Goal: Navigation & Orientation: Find specific page/section

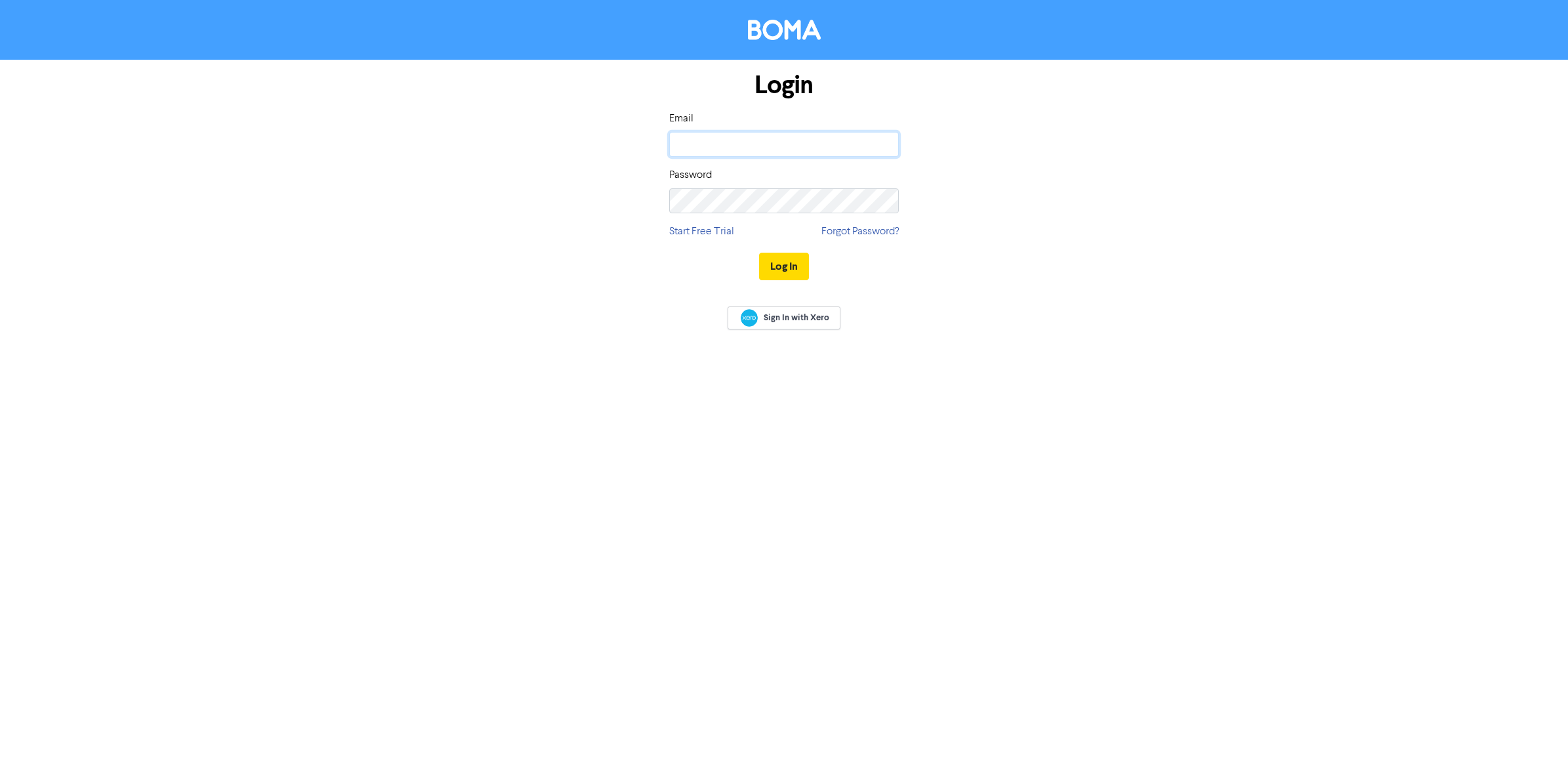
click at [742, 148] on input "email" at bounding box center [784, 144] width 229 height 25
type input "[EMAIL_ADDRESS][DOMAIN_NAME]"
click at [759, 252] on button "Log In" at bounding box center [784, 266] width 50 height 27
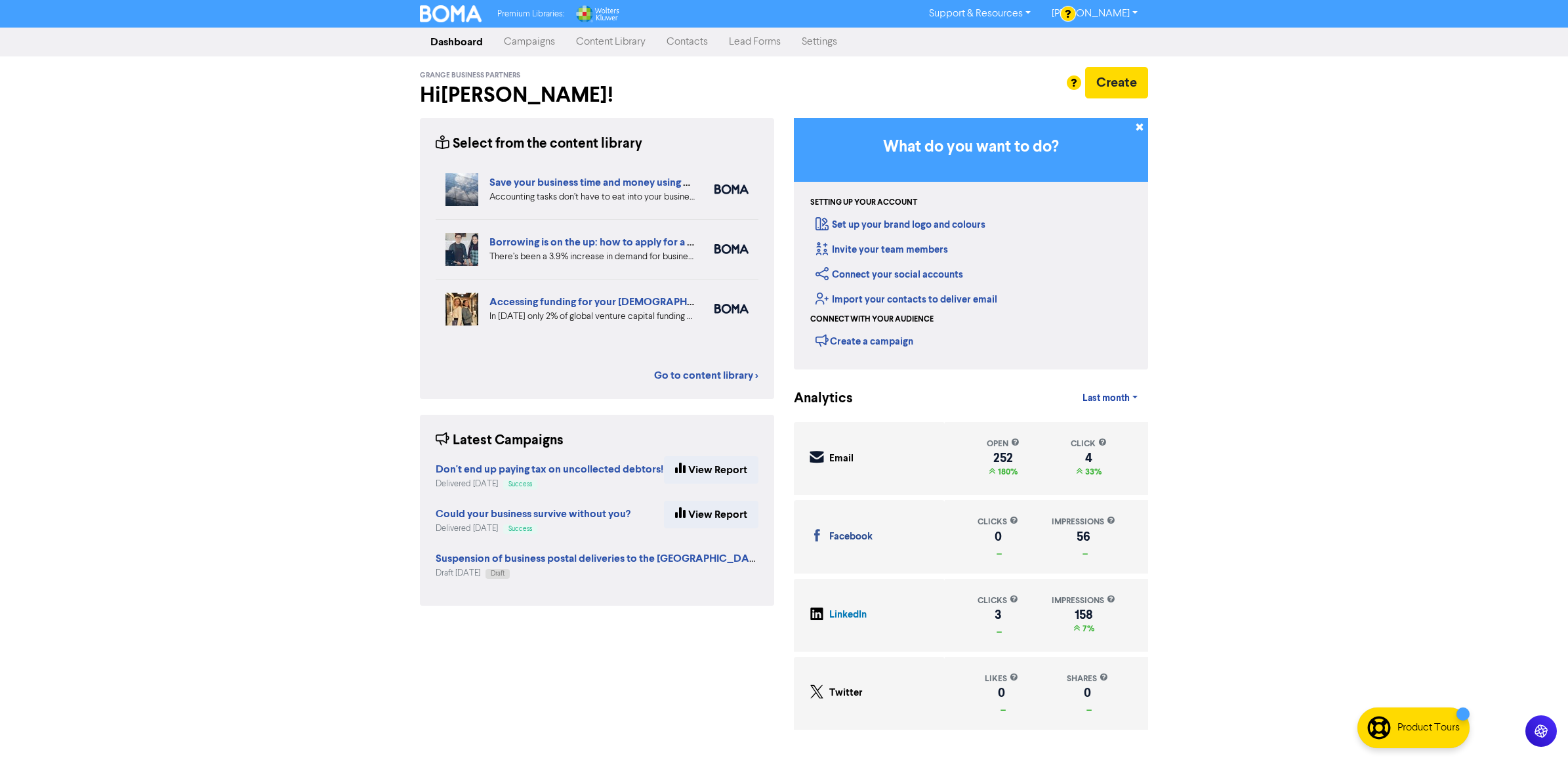
click at [616, 44] on link "Content Library" at bounding box center [611, 43] width 90 height 27
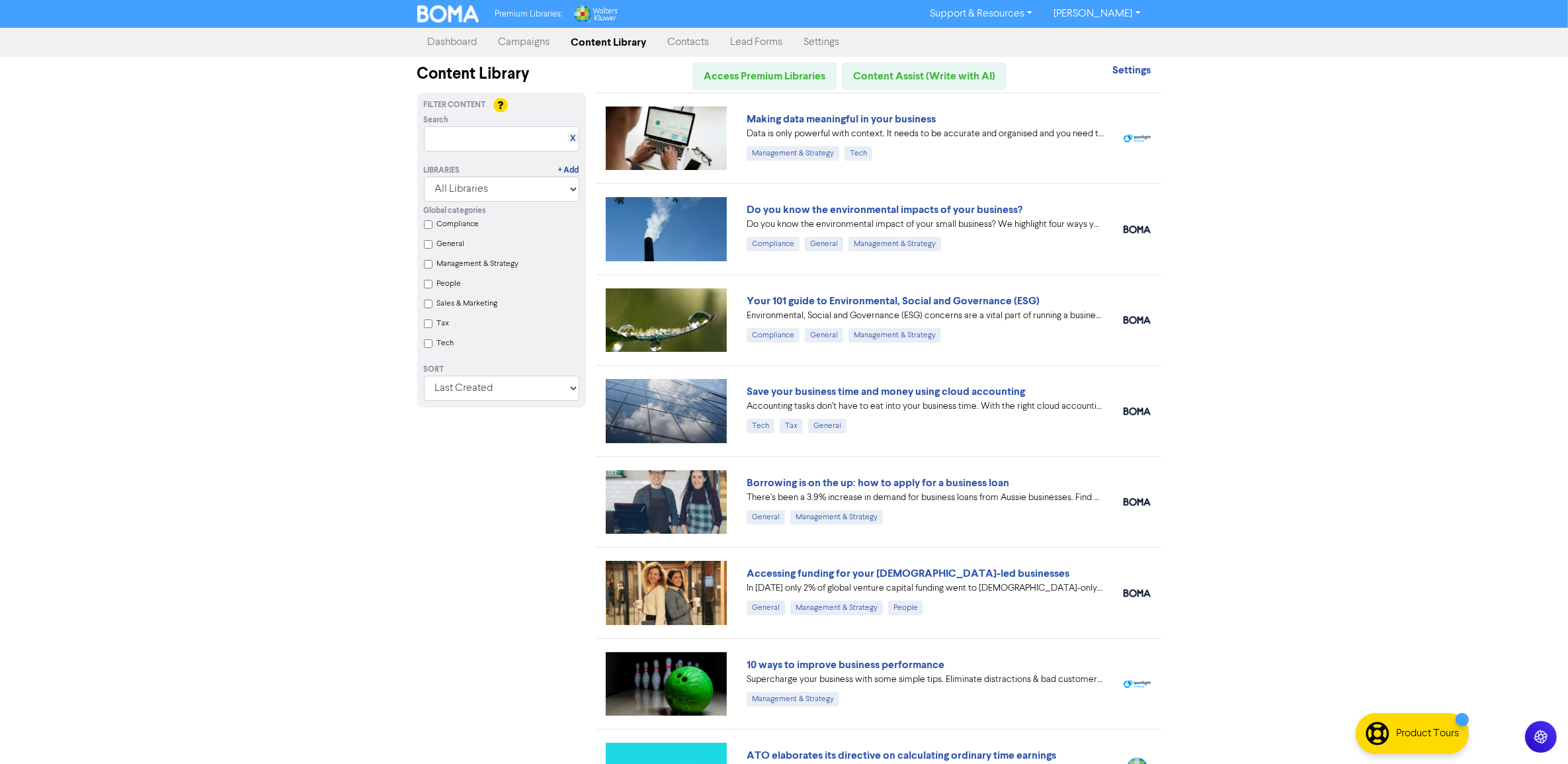
click at [1119, 9] on link "[PERSON_NAME]" at bounding box center [1096, 14] width 108 height 21
click at [1129, 43] on button "Log Out" at bounding box center [1095, 40] width 104 height 16
